Goal: Task Accomplishment & Management: Manage account settings

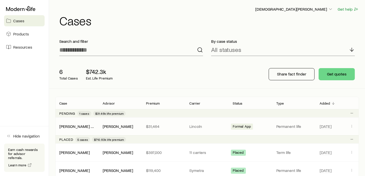
click at [246, 126] on span "Formal App" at bounding box center [242, 126] width 18 height 5
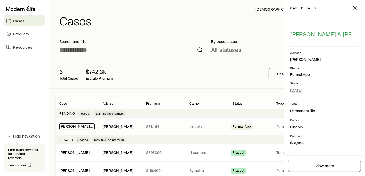
click at [70, 125] on link "[PERSON_NAME] & [PERSON_NAME]" at bounding box center [92, 126] width 65 height 5
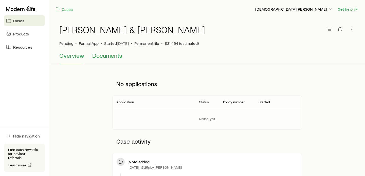
click at [105, 54] on span "Documents" at bounding box center [107, 55] width 30 height 7
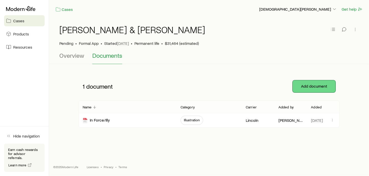
click at [315, 86] on button "Add document" at bounding box center [314, 86] width 43 height 12
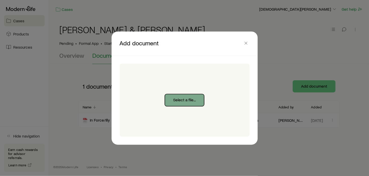
click at [180, 100] on button "Select a file..." at bounding box center [184, 100] width 39 height 12
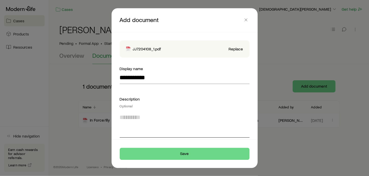
click at [130, 116] on textarea at bounding box center [185, 124] width 130 height 28
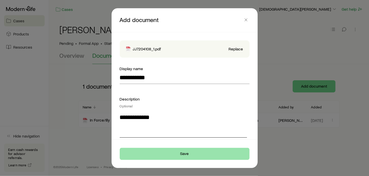
type textarea "**********"
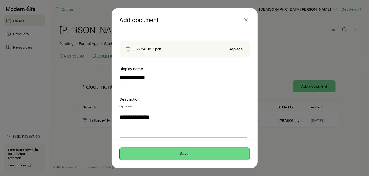
click at [182, 151] on button "Save" at bounding box center [185, 154] width 130 height 12
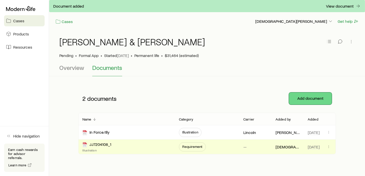
click at [313, 98] on button "Add document" at bounding box center [310, 99] width 43 height 12
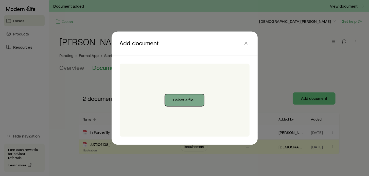
click at [183, 100] on button "Select a file..." at bounding box center [184, 100] width 39 height 12
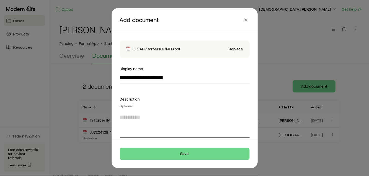
click at [149, 117] on textarea at bounding box center [185, 124] width 130 height 28
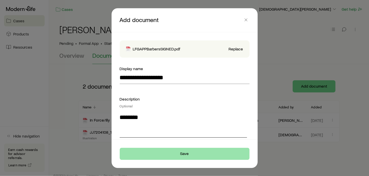
type textarea "*******"
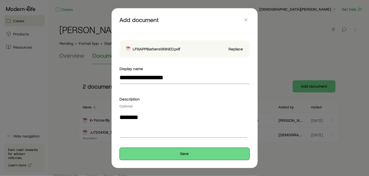
click at [191, 153] on button "Save" at bounding box center [185, 154] width 130 height 12
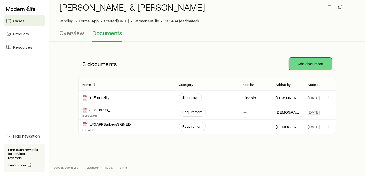
scroll to position [22, 0]
